Goal: Task Accomplishment & Management: Use online tool/utility

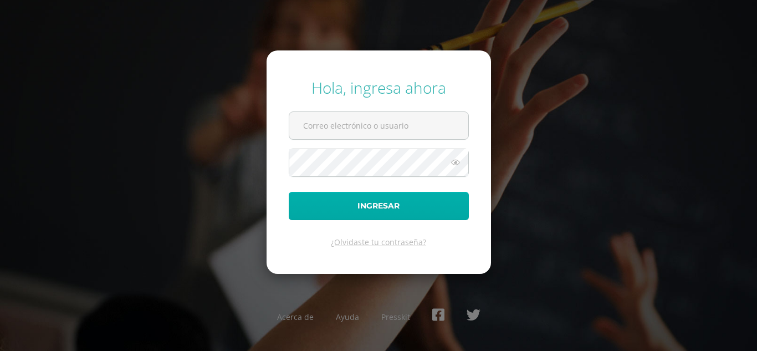
type input "[EMAIL_ADDRESS][DOMAIN_NAME]"
click at [394, 210] on button "Ingresar" at bounding box center [379, 206] width 180 height 28
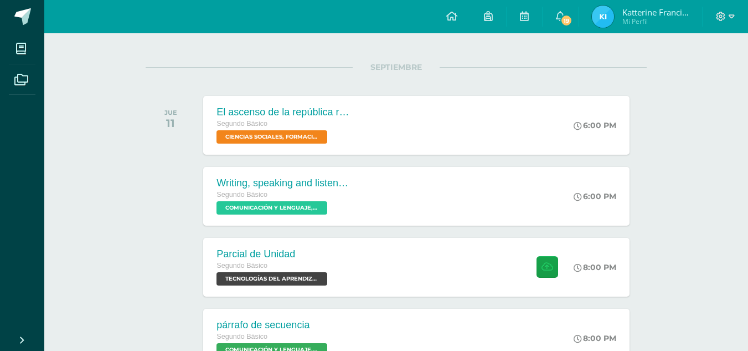
scroll to position [135, 0]
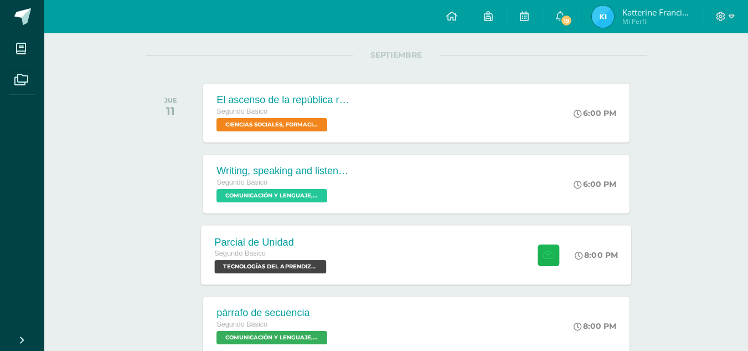
click at [548, 253] on icon at bounding box center [549, 254] width 12 height 9
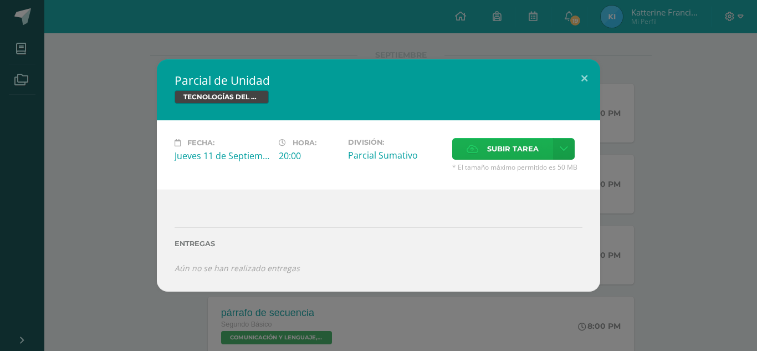
click at [512, 144] on span "Subir tarea" at bounding box center [513, 149] width 52 height 20
click at [0, 0] on input "Subir tarea" at bounding box center [0, 0] width 0 height 0
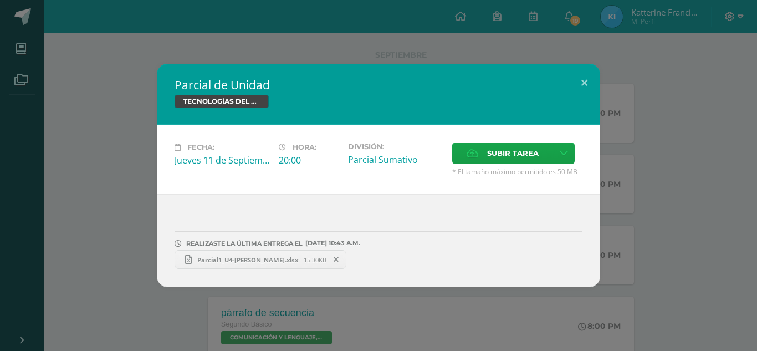
click at [185, 258] on icon at bounding box center [188, 259] width 7 height 9
click at [581, 86] on button at bounding box center [584, 83] width 32 height 38
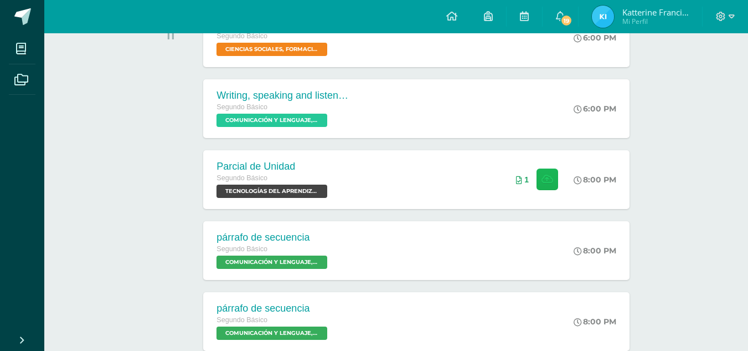
scroll to position [0, 0]
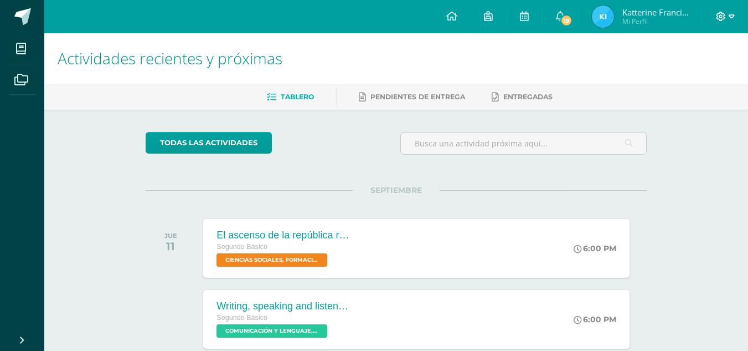
click at [732, 18] on icon at bounding box center [732, 16] width 6 height 4
click at [693, 75] on span "Cerrar sesión" at bounding box center [697, 75] width 50 height 11
